Goal: Transaction & Acquisition: Purchase product/service

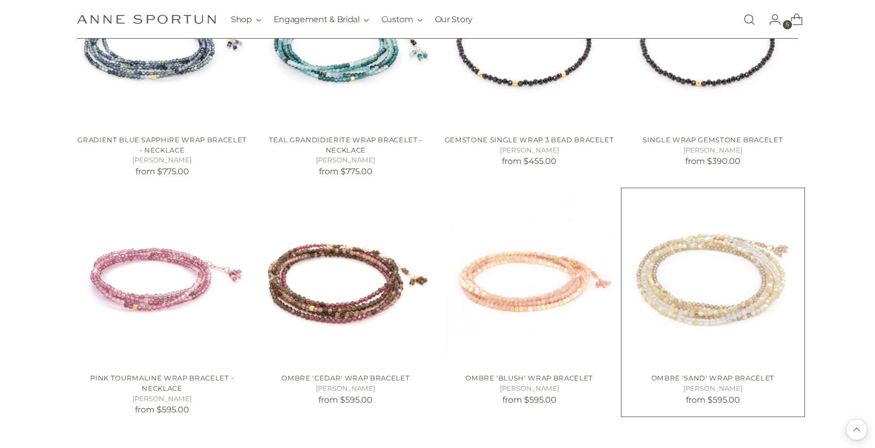
scroll to position [533, 0]
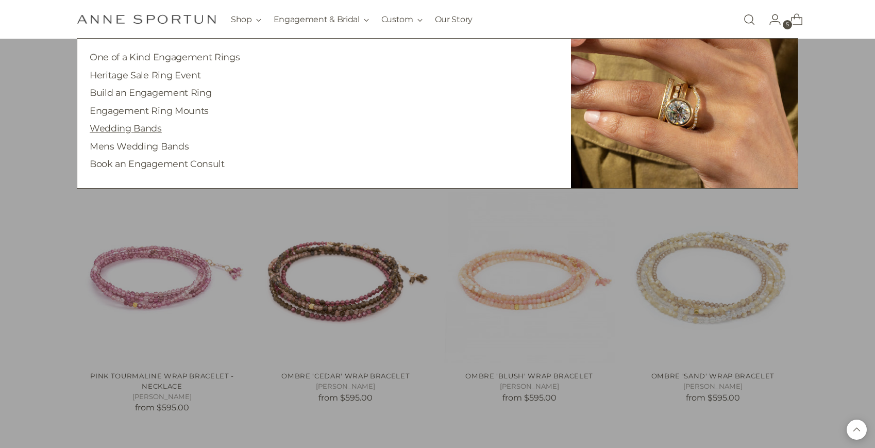
click at [144, 130] on link "Wedding Bands" at bounding box center [126, 128] width 72 height 11
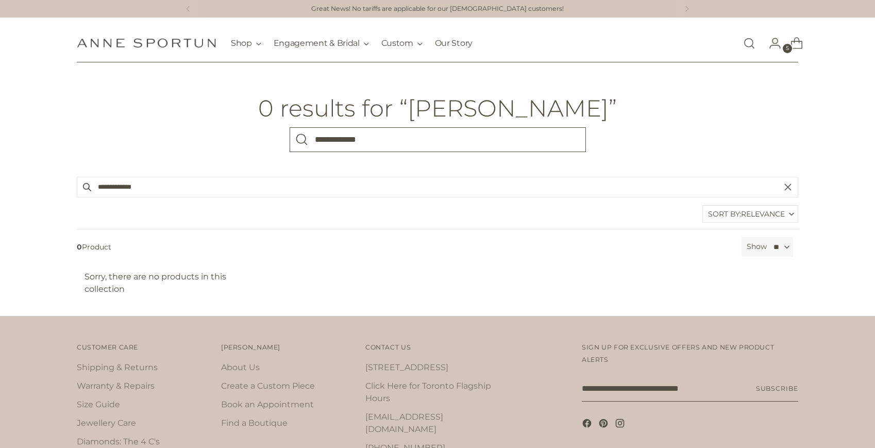
click at [432, 148] on input "**********" at bounding box center [438, 139] width 296 height 25
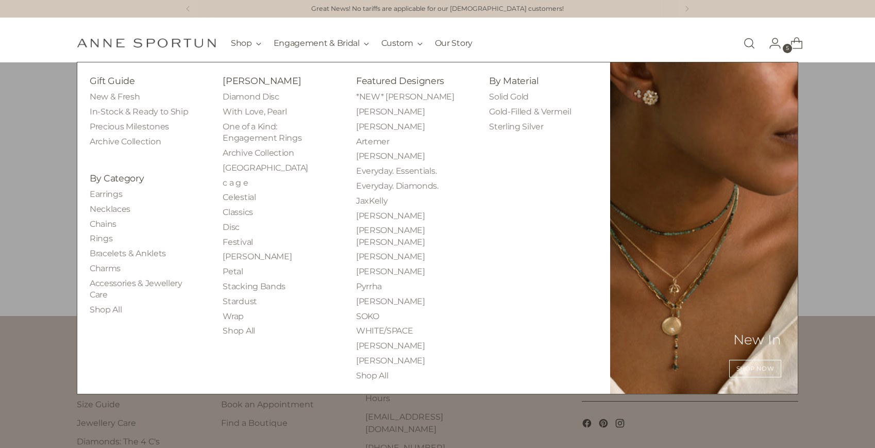
click at [108, 244] on li "Rings" at bounding box center [144, 238] width 108 height 11
click at [102, 241] on link "Rings" at bounding box center [101, 238] width 23 height 10
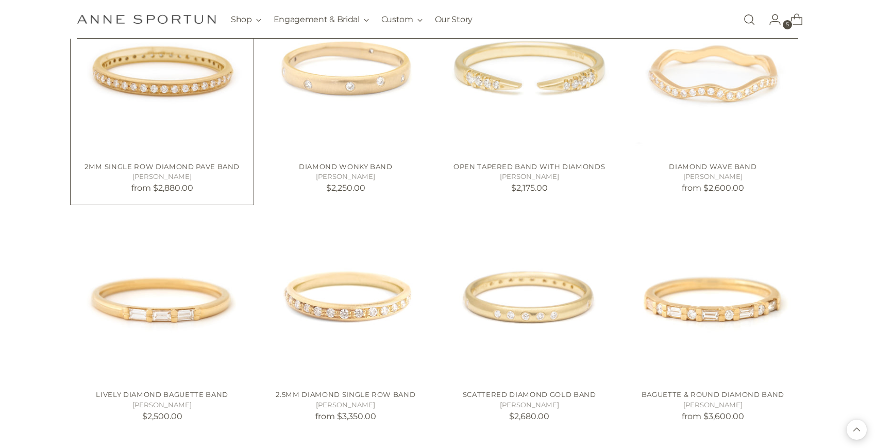
scroll to position [733, 0]
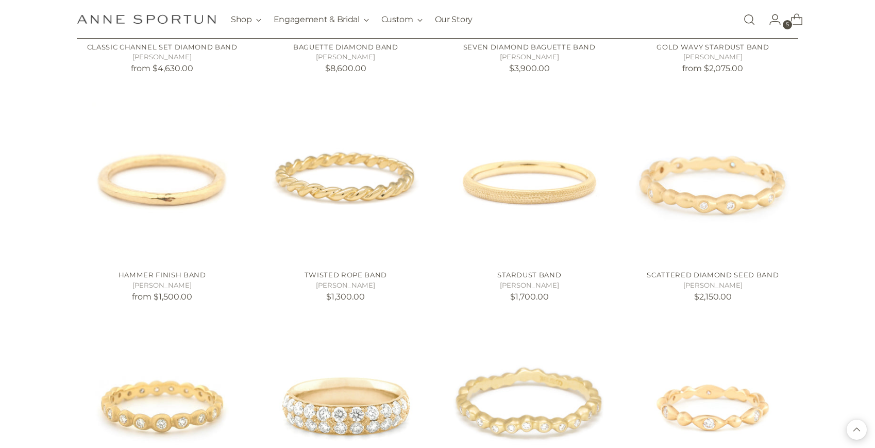
scroll to position [1698, 0]
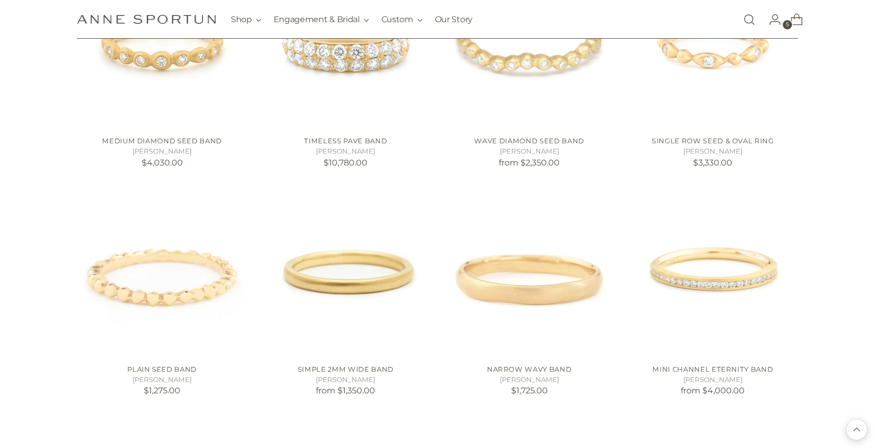
scroll to position [2116, 0]
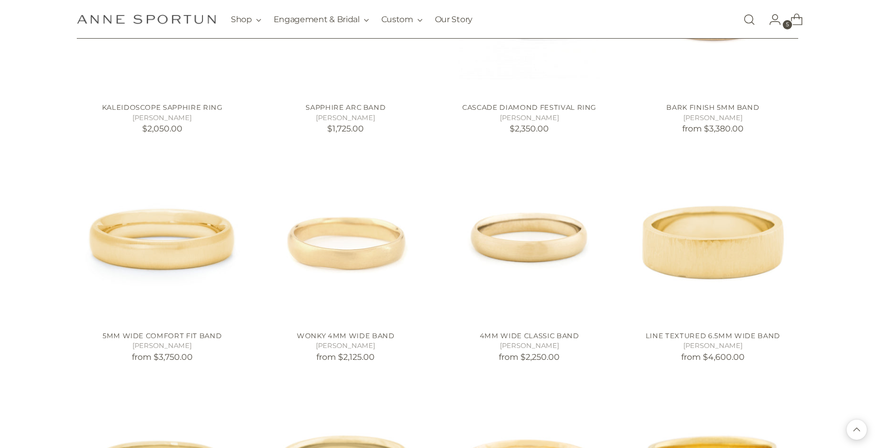
scroll to position [3566, 0]
